Goal: Contribute content: Contribute content

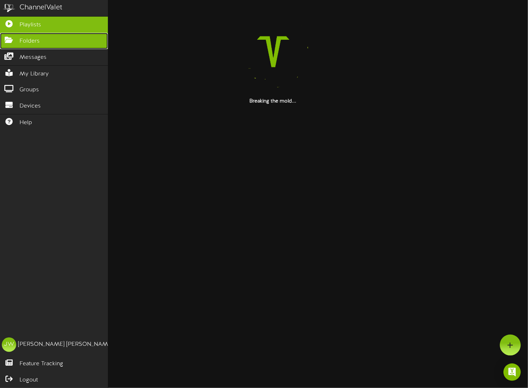
click at [13, 40] on icon at bounding box center [9, 38] width 18 height 5
click at [26, 40] on span "Folders" at bounding box center [30, 41] width 20 height 8
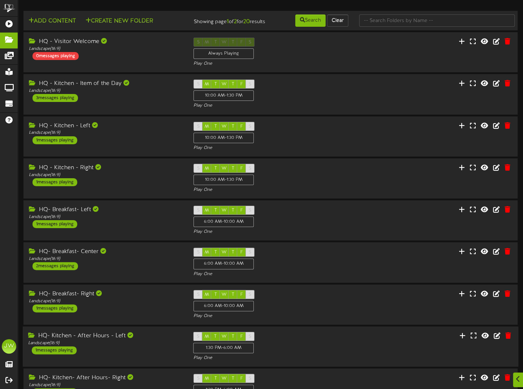
scroll to position [96, 0]
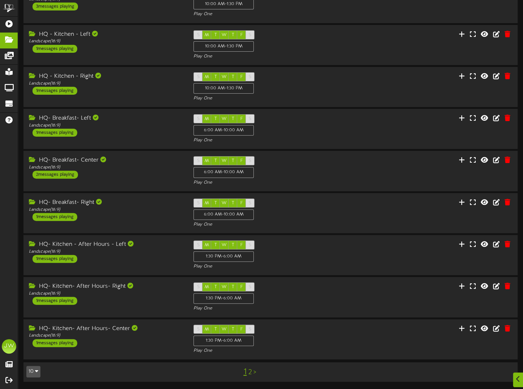
click at [249, 371] on link "2" at bounding box center [250, 372] width 4 height 8
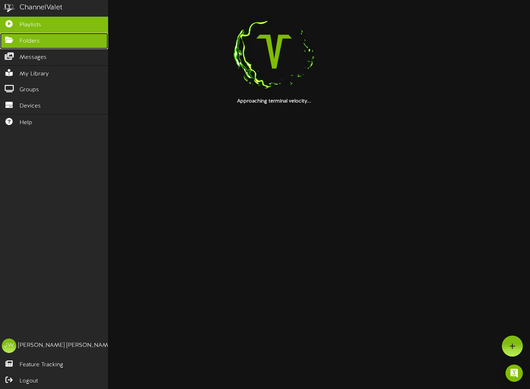
click at [26, 38] on span "Folders" at bounding box center [30, 41] width 20 height 8
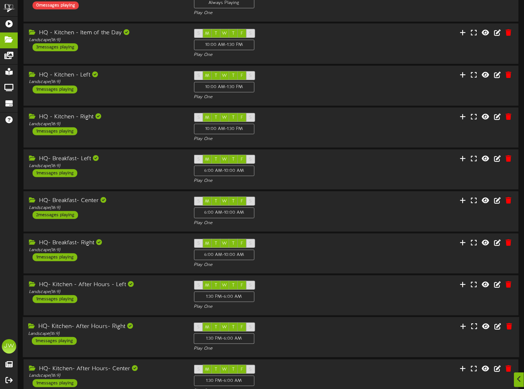
scroll to position [95, 0]
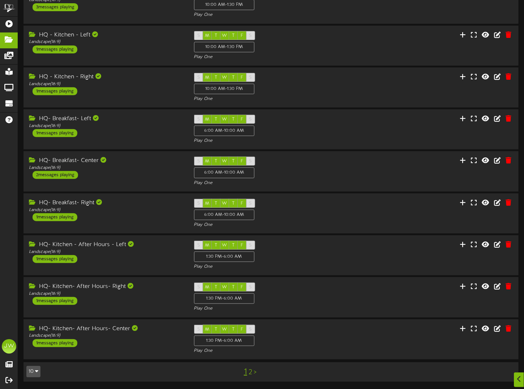
click at [249, 372] on link "2" at bounding box center [251, 373] width 4 height 8
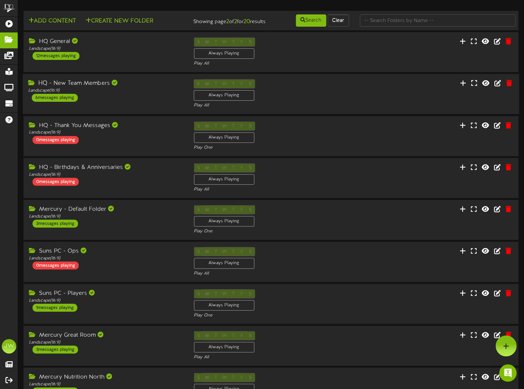
click at [102, 88] on div "HQ - New Team Members" at bounding box center [105, 83] width 155 height 8
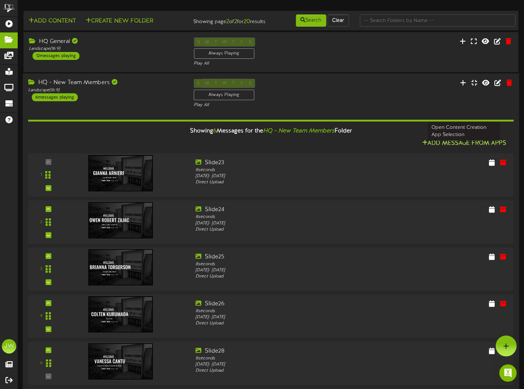
click at [451, 147] on button "Add Message From Apps" at bounding box center [464, 143] width 89 height 9
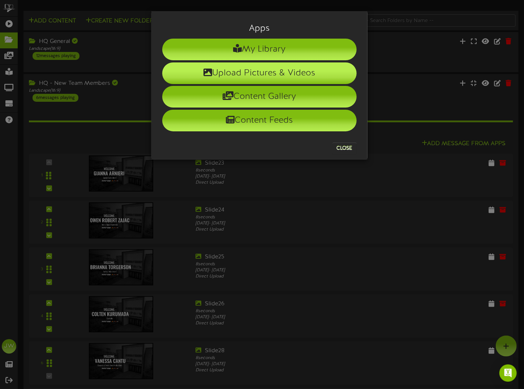
click at [247, 73] on li "Upload Pictures & Videos" at bounding box center [259, 73] width 194 height 22
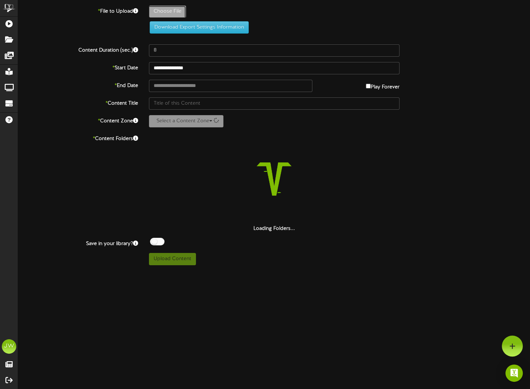
type input "**********"
type input "[PERSON_NAME]"
type input "**********"
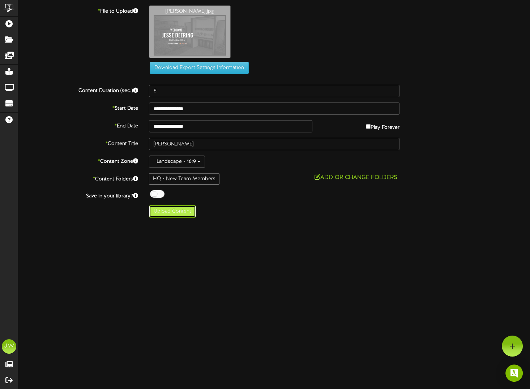
click at [161, 212] on button "Upload Content" at bounding box center [172, 212] width 47 height 12
